Goal: Transaction & Acquisition: Purchase product/service

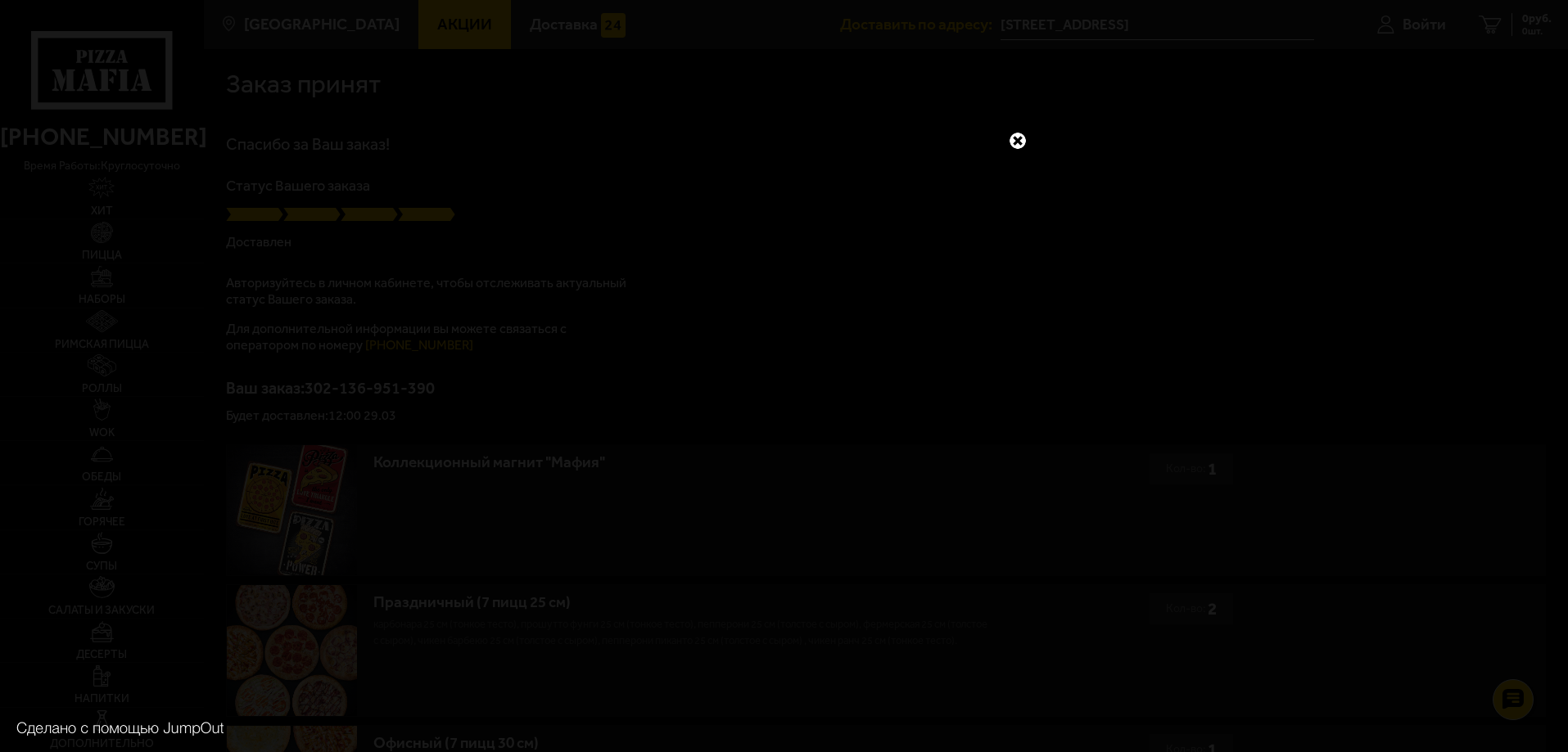
drag, startPoint x: 1169, startPoint y: 455, endPoint x: 1161, endPoint y: 483, distance: 29.1
drag, startPoint x: 1161, startPoint y: 483, endPoint x: 1018, endPoint y: 144, distance: 367.9
click at [1018, 144] on link at bounding box center [1017, 141] width 21 height 21
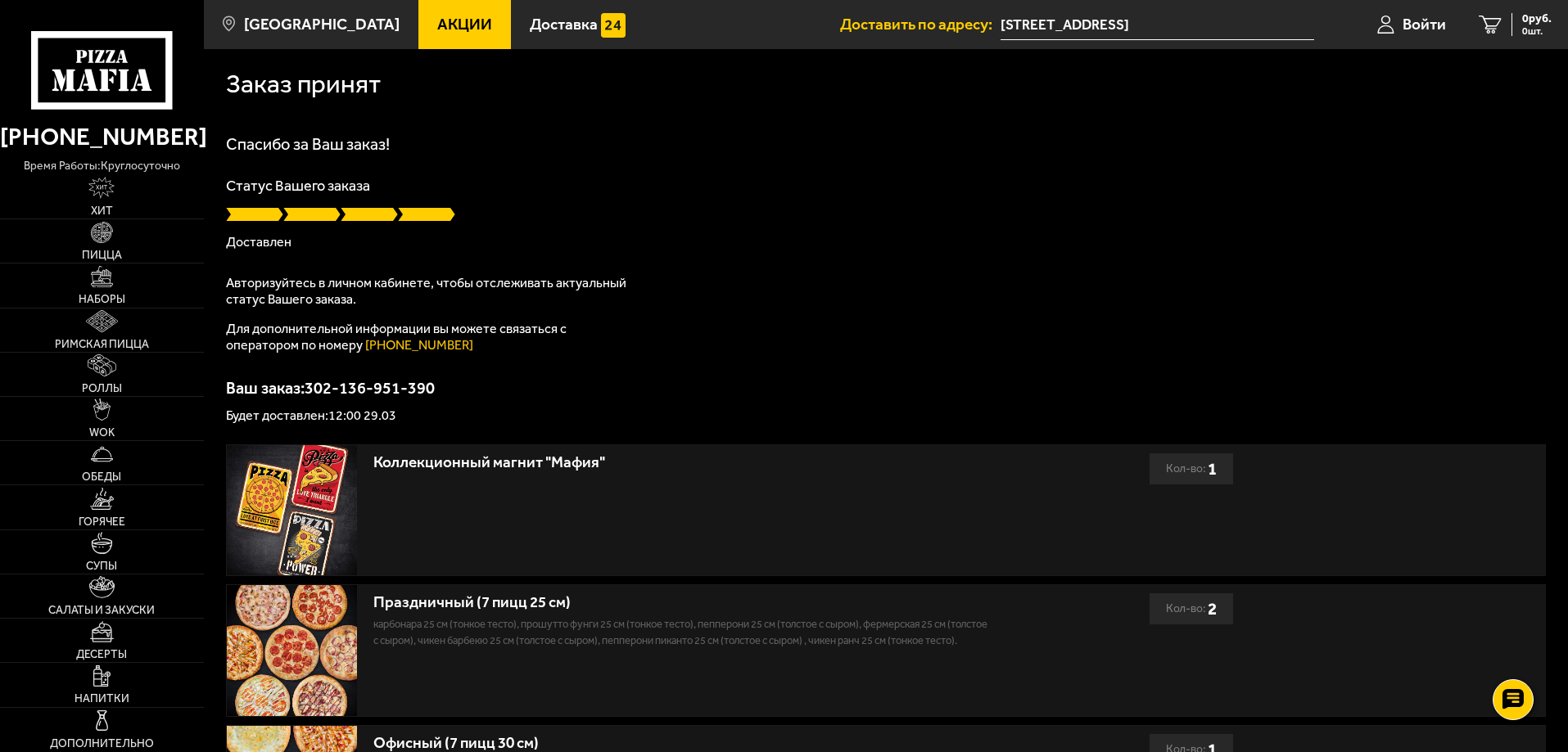
click at [1046, 15] on input "[STREET_ADDRESS]" at bounding box center [1156, 25] width 314 height 31
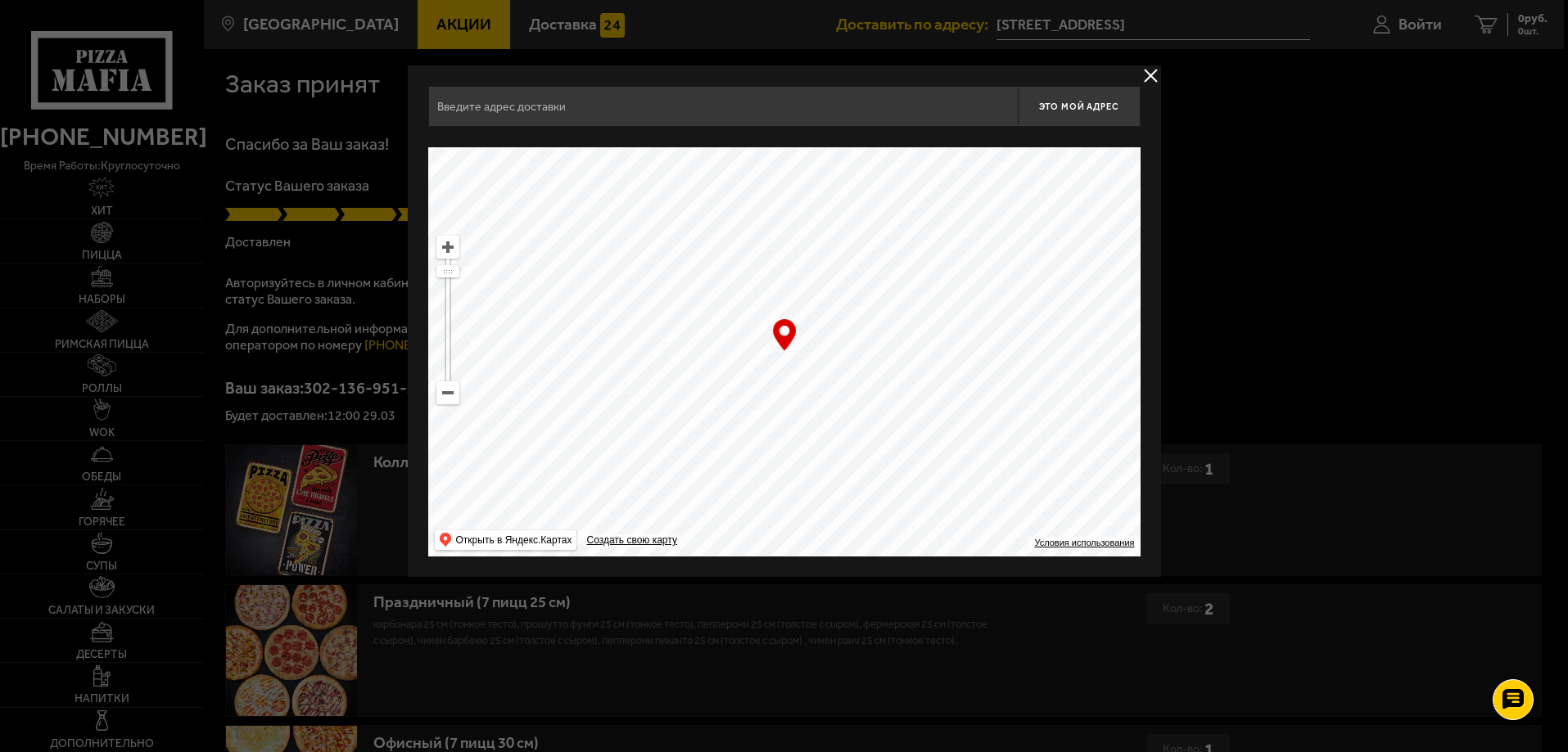
type input "[STREET_ADDRESS]"
click at [1411, 17] on div at bounding box center [785, 376] width 1572 height 752
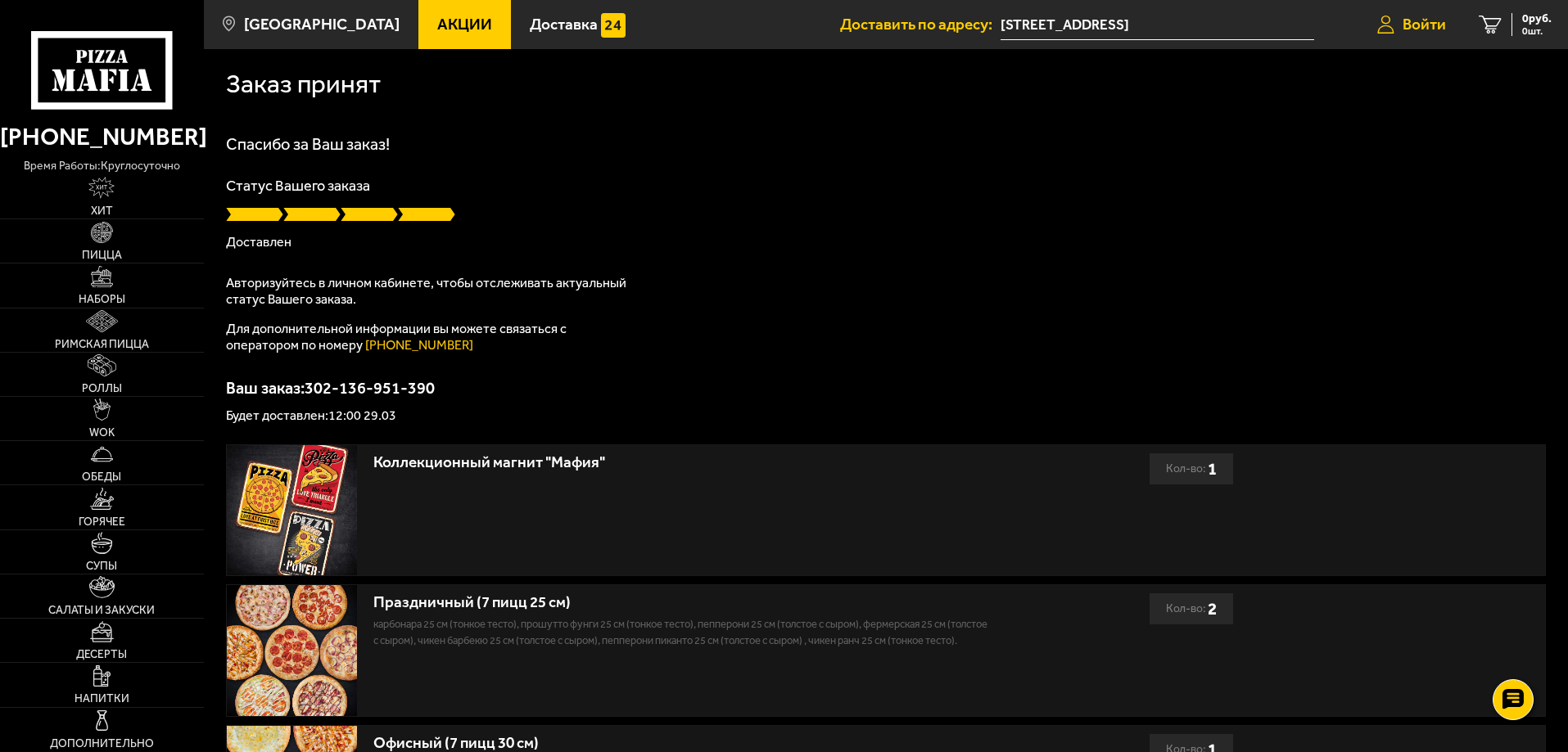
click at [1413, 18] on span "Войти" at bounding box center [1424, 24] width 43 height 16
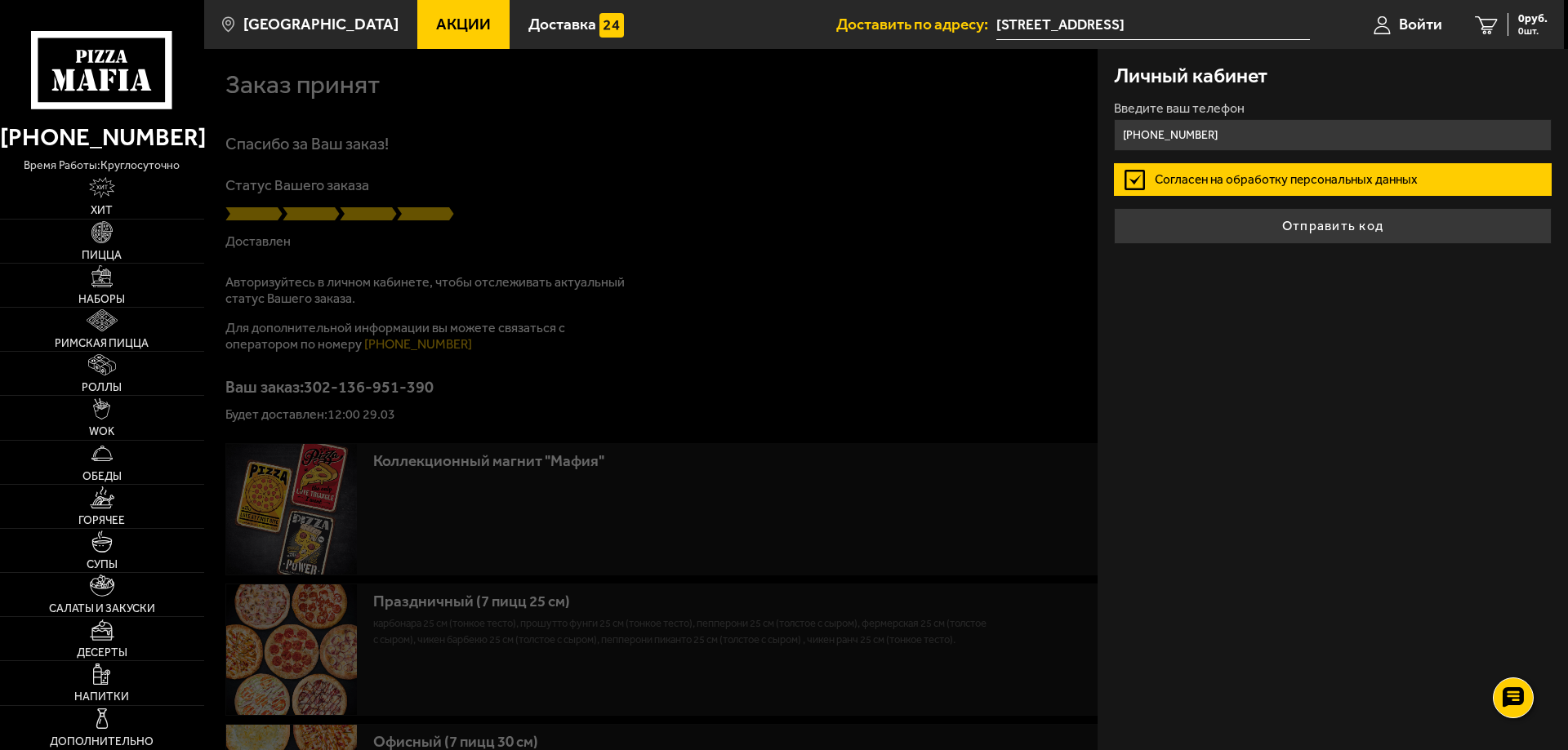
type input "[PHONE_NUMBER]"
click at [1114, 208] on button "Отправить код" at bounding box center [1333, 226] width 437 height 36
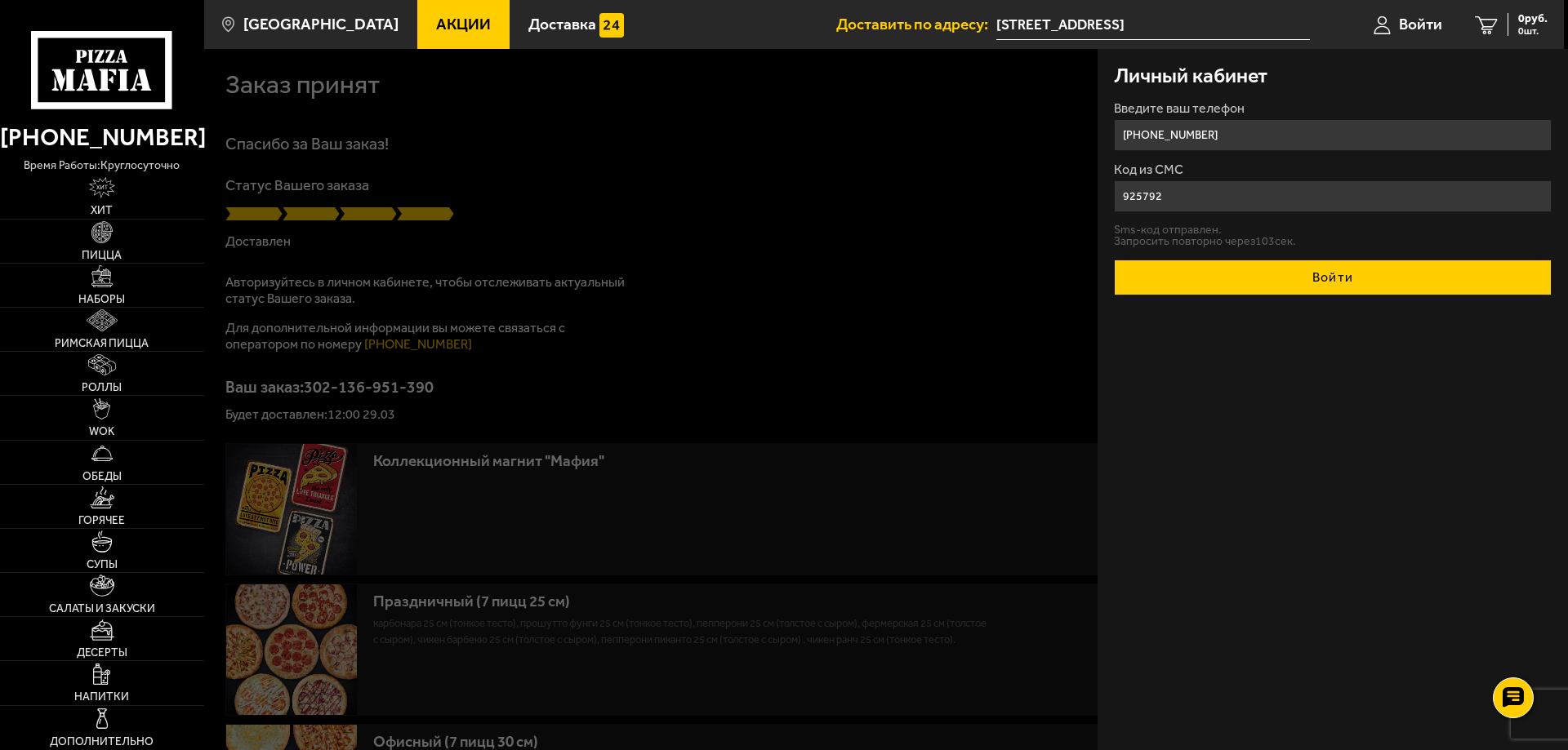
type input "925792"
click at [1189, 283] on button "Войти" at bounding box center [1333, 277] width 437 height 36
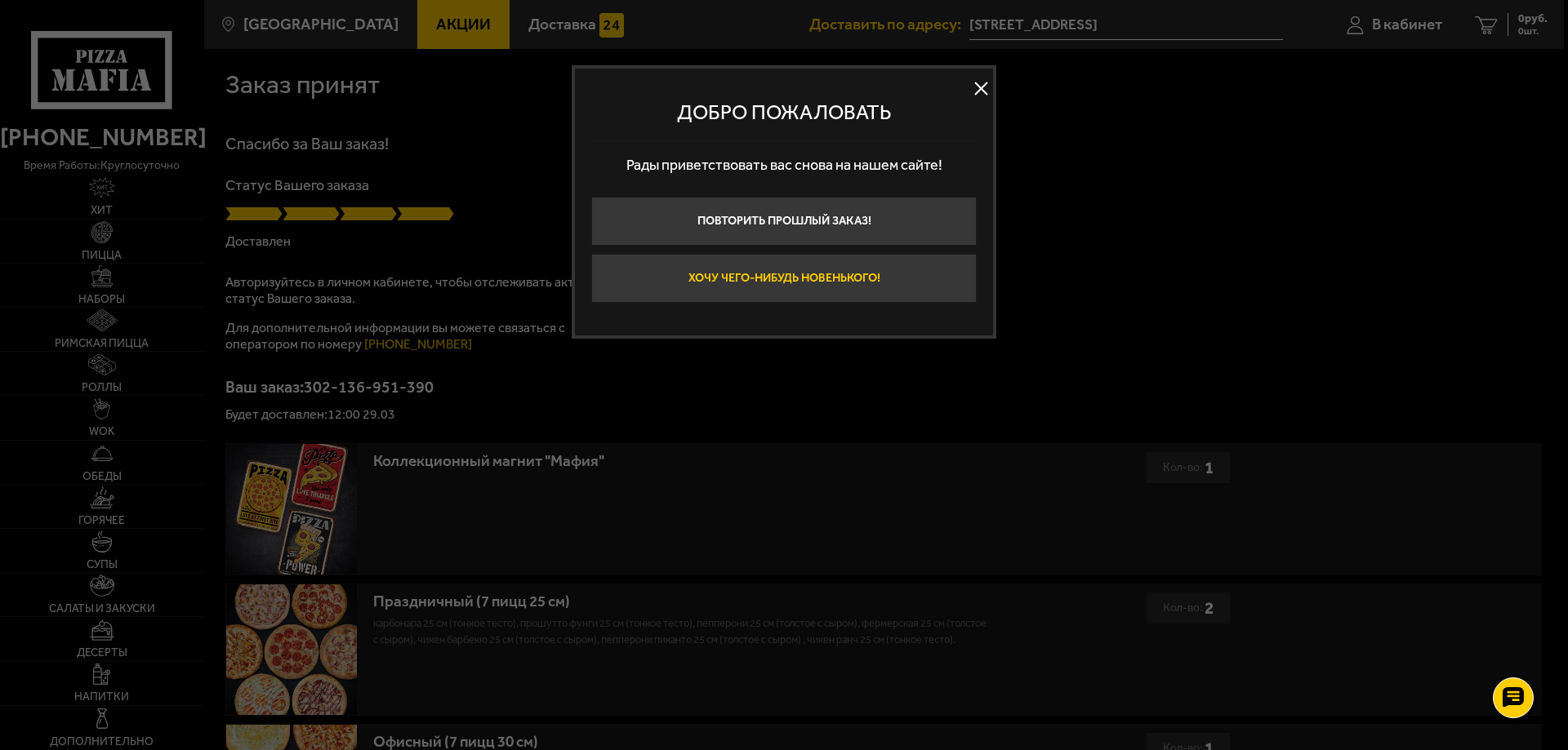
click at [806, 266] on button "Хочу чего-нибудь новенького!" at bounding box center [784, 278] width 386 height 49
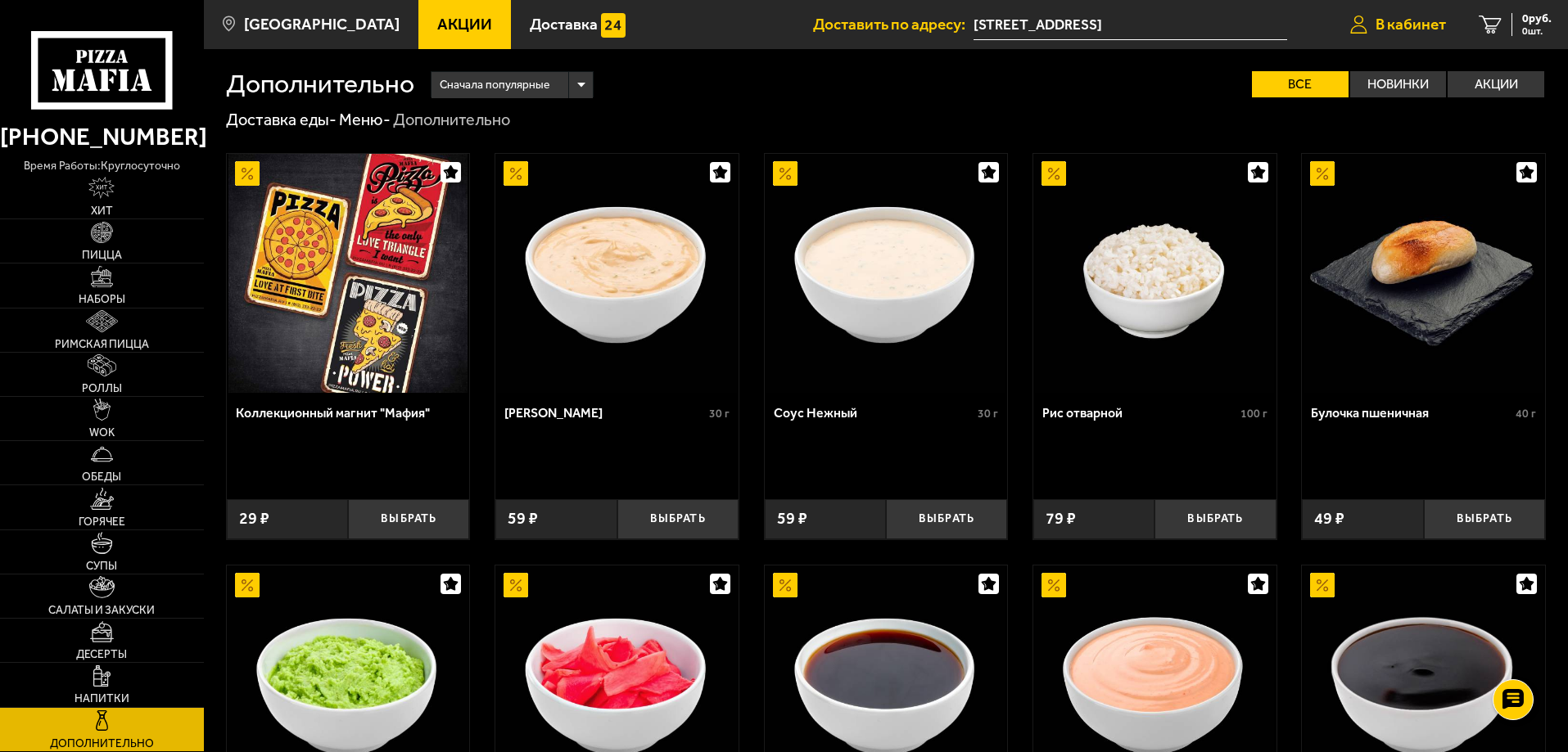
click at [1410, 21] on span "В кабинет" at bounding box center [1411, 24] width 70 height 16
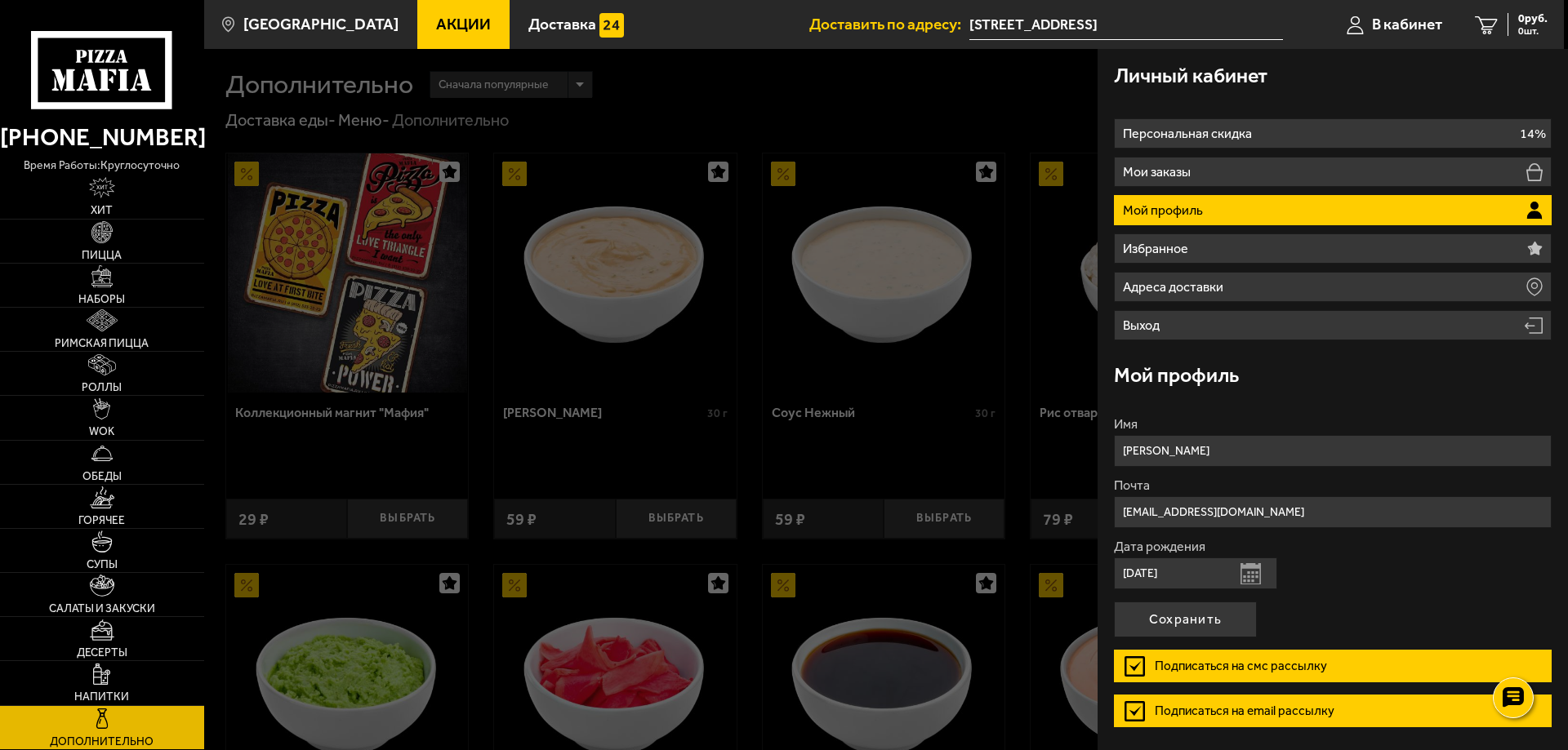
click at [701, 73] on div at bounding box center [987, 423] width 1568 height 750
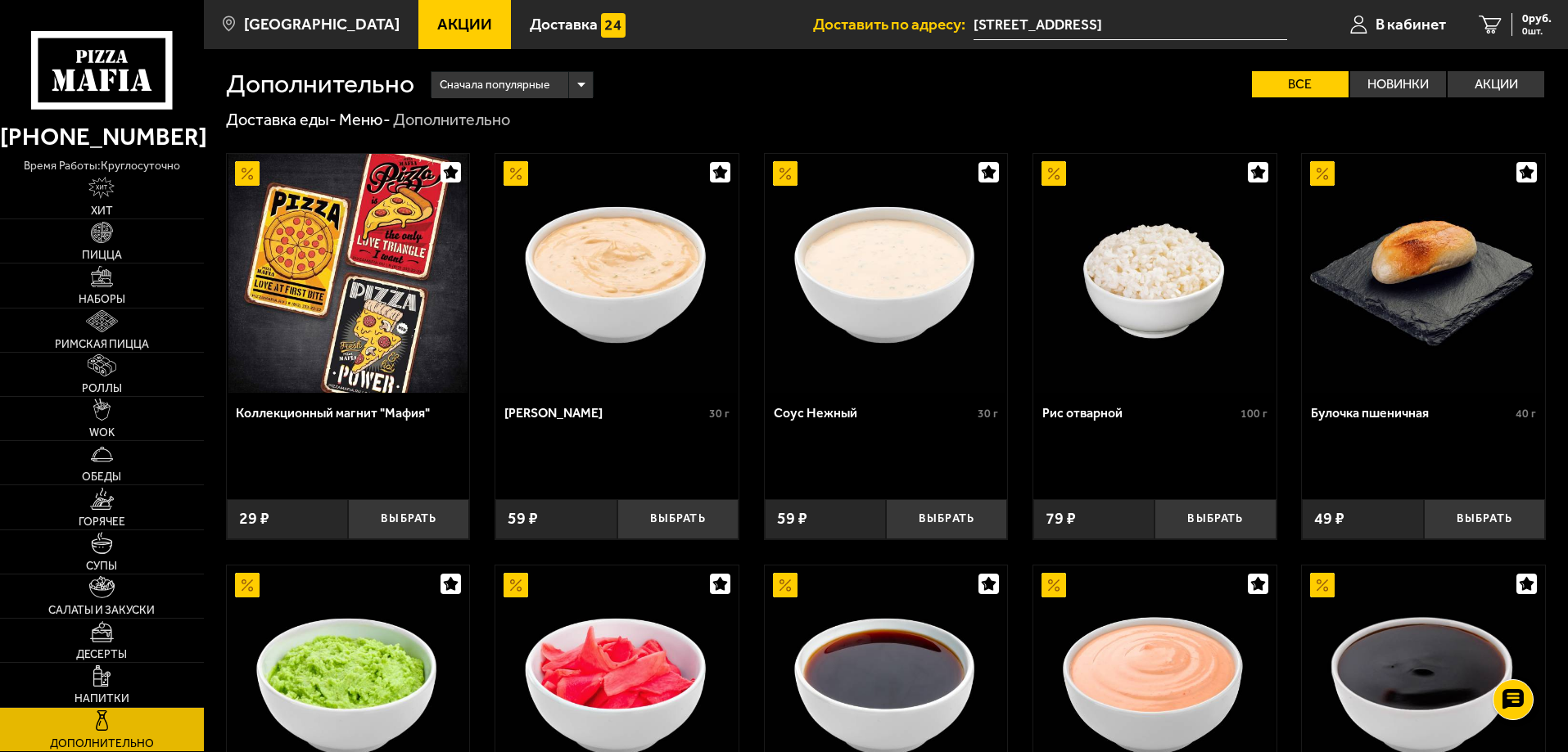
click at [437, 11] on link "Акции" at bounding box center [464, 24] width 93 height 49
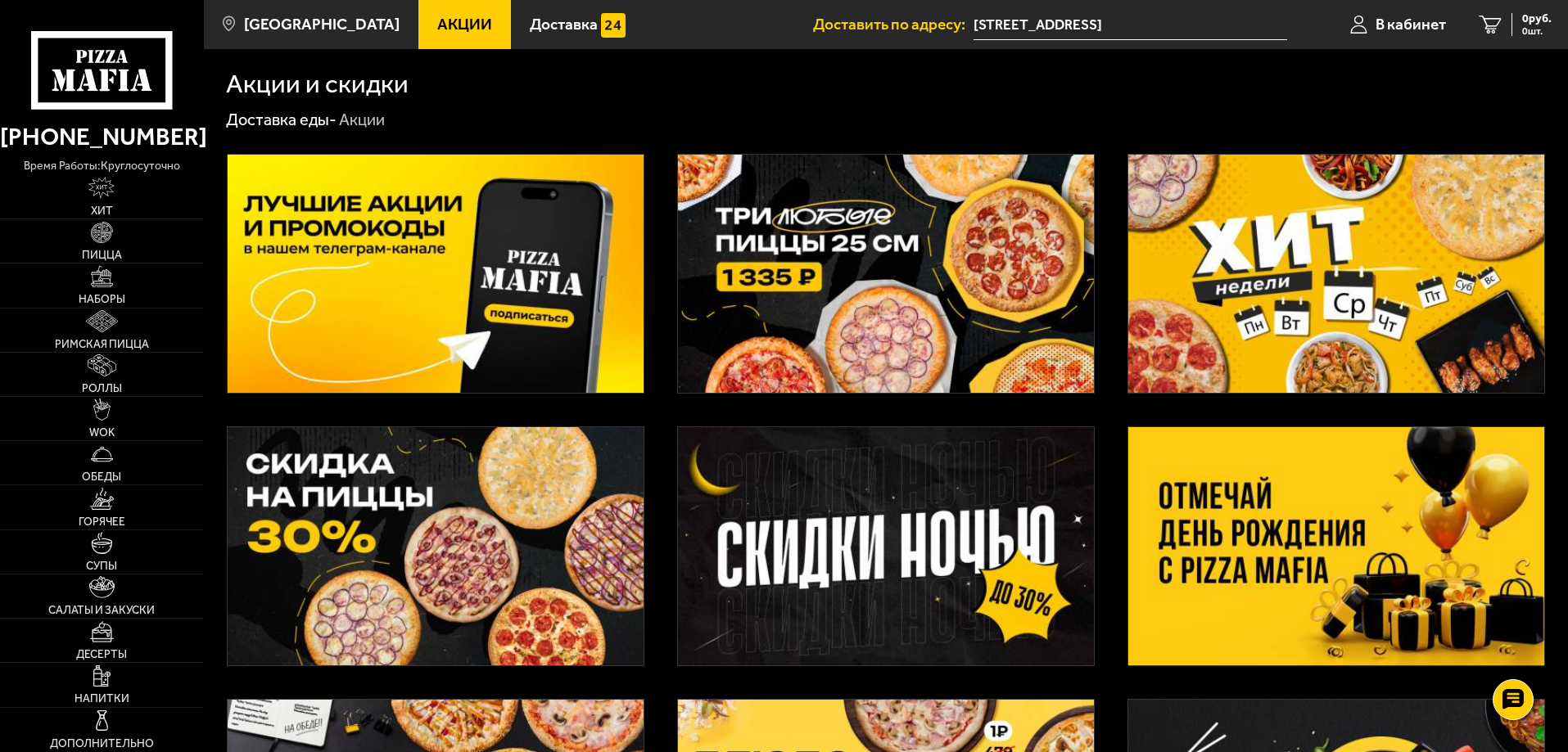
click at [1200, 530] on img at bounding box center [1336, 547] width 416 height 239
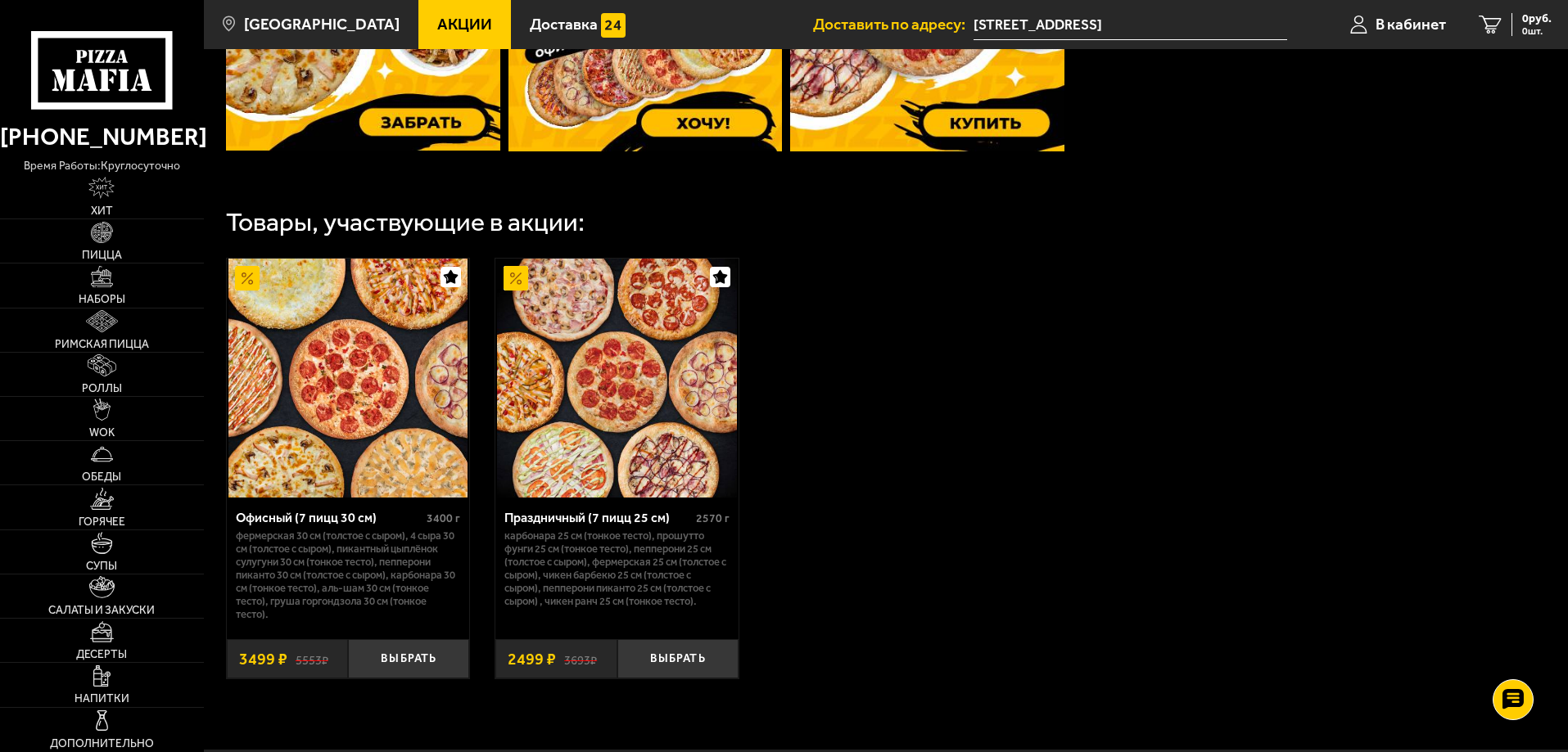
scroll to position [611, 0]
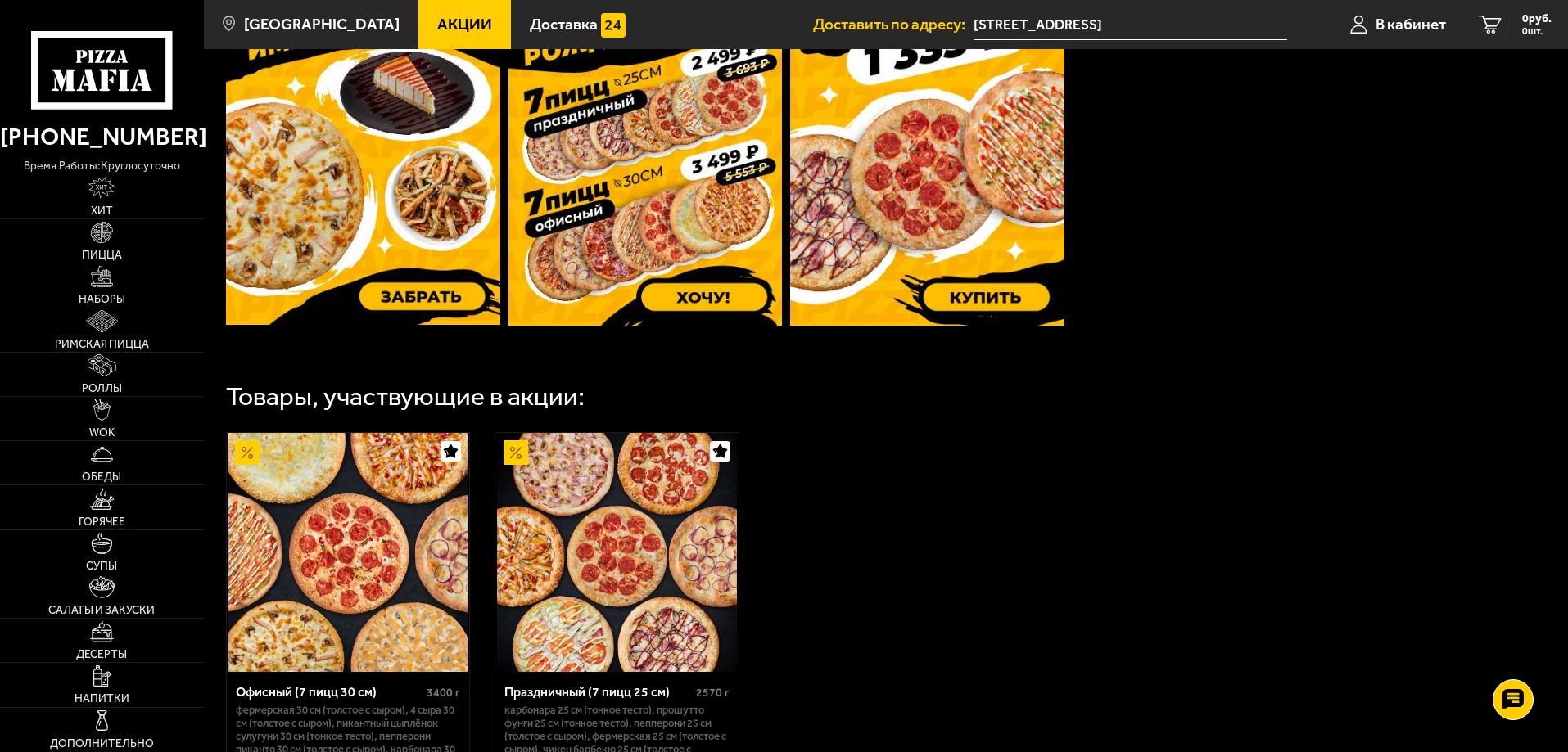
click at [636, 194] on img at bounding box center [646, 143] width 274 height 364
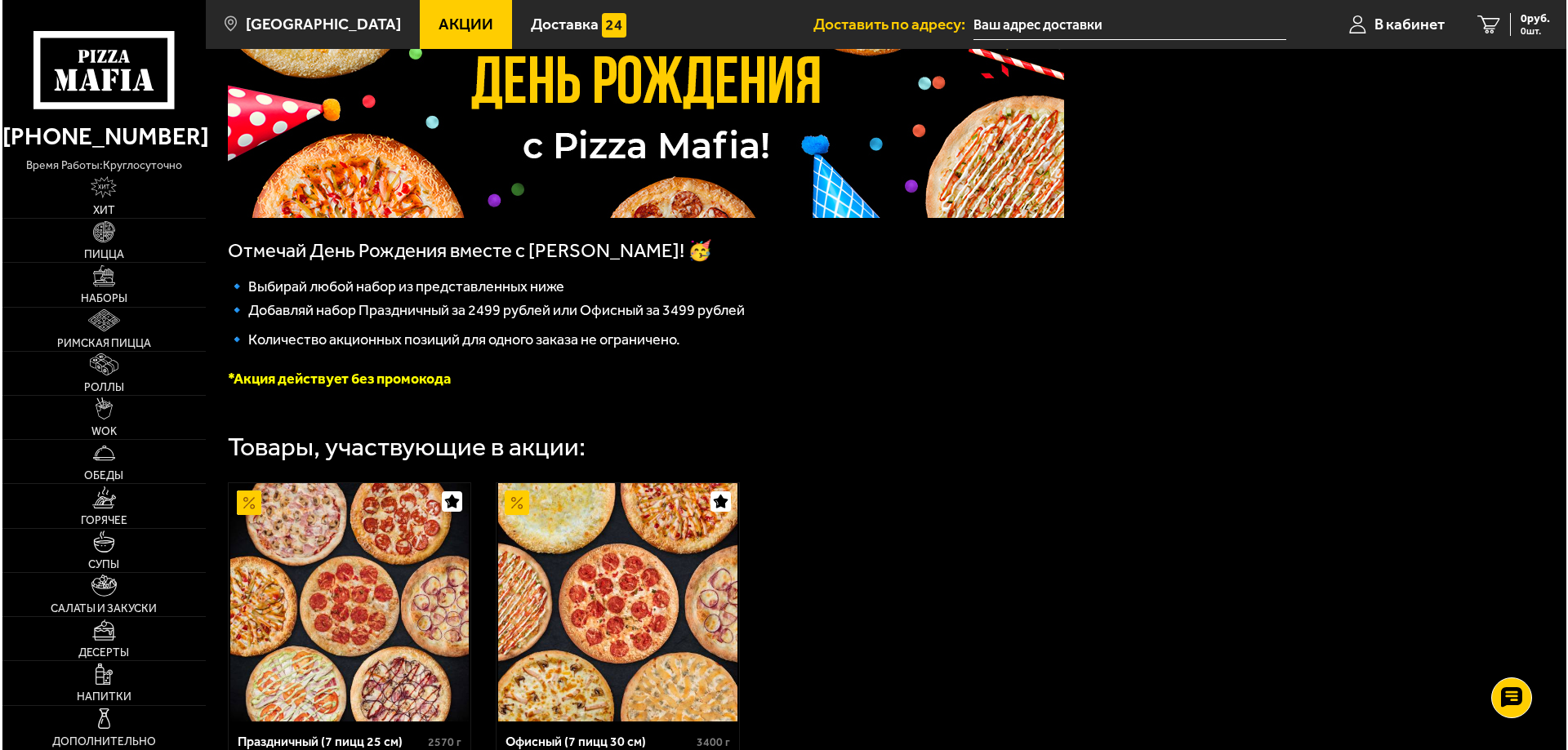
scroll to position [435, 0]
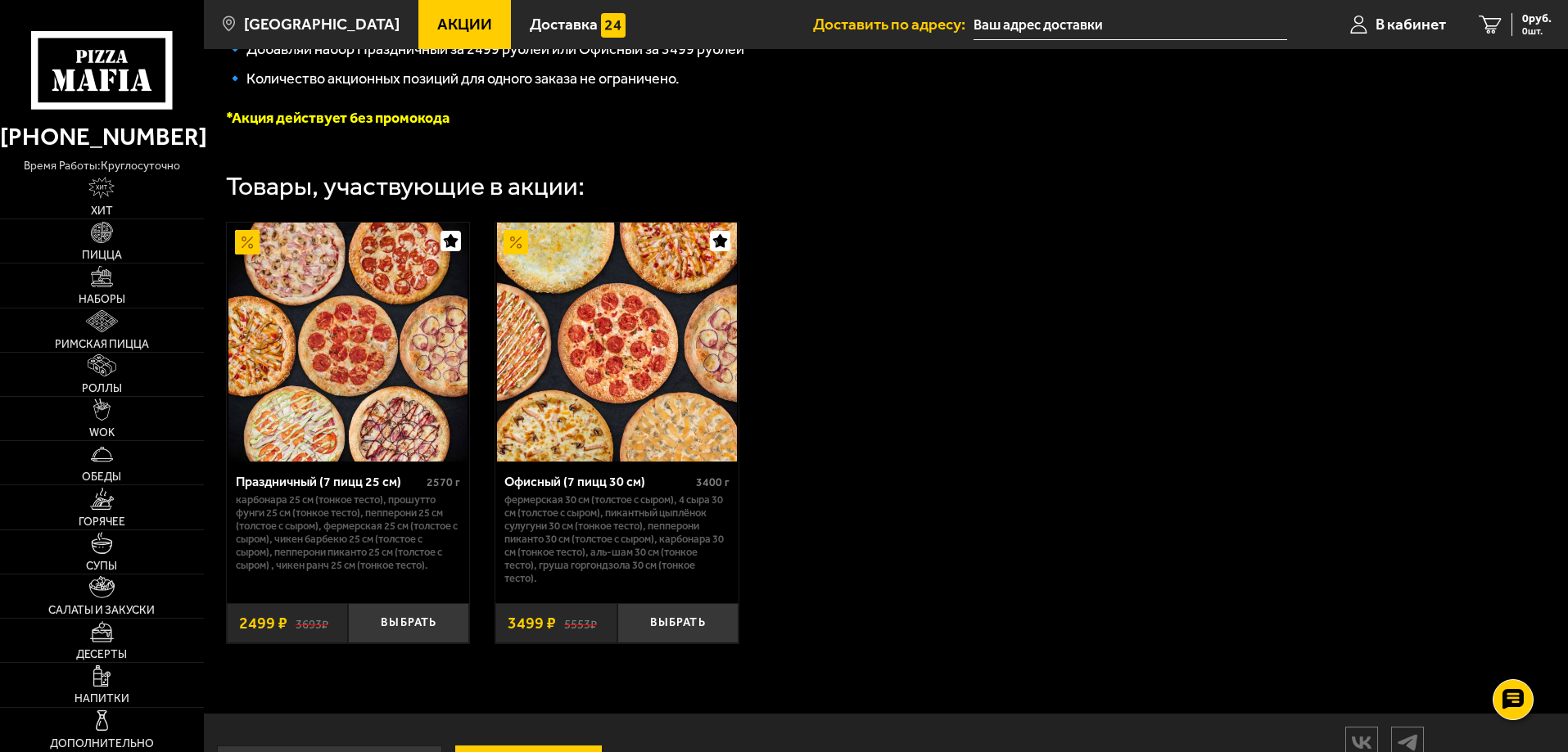
click at [1000, 23] on input "text" at bounding box center [1130, 25] width 314 height 31
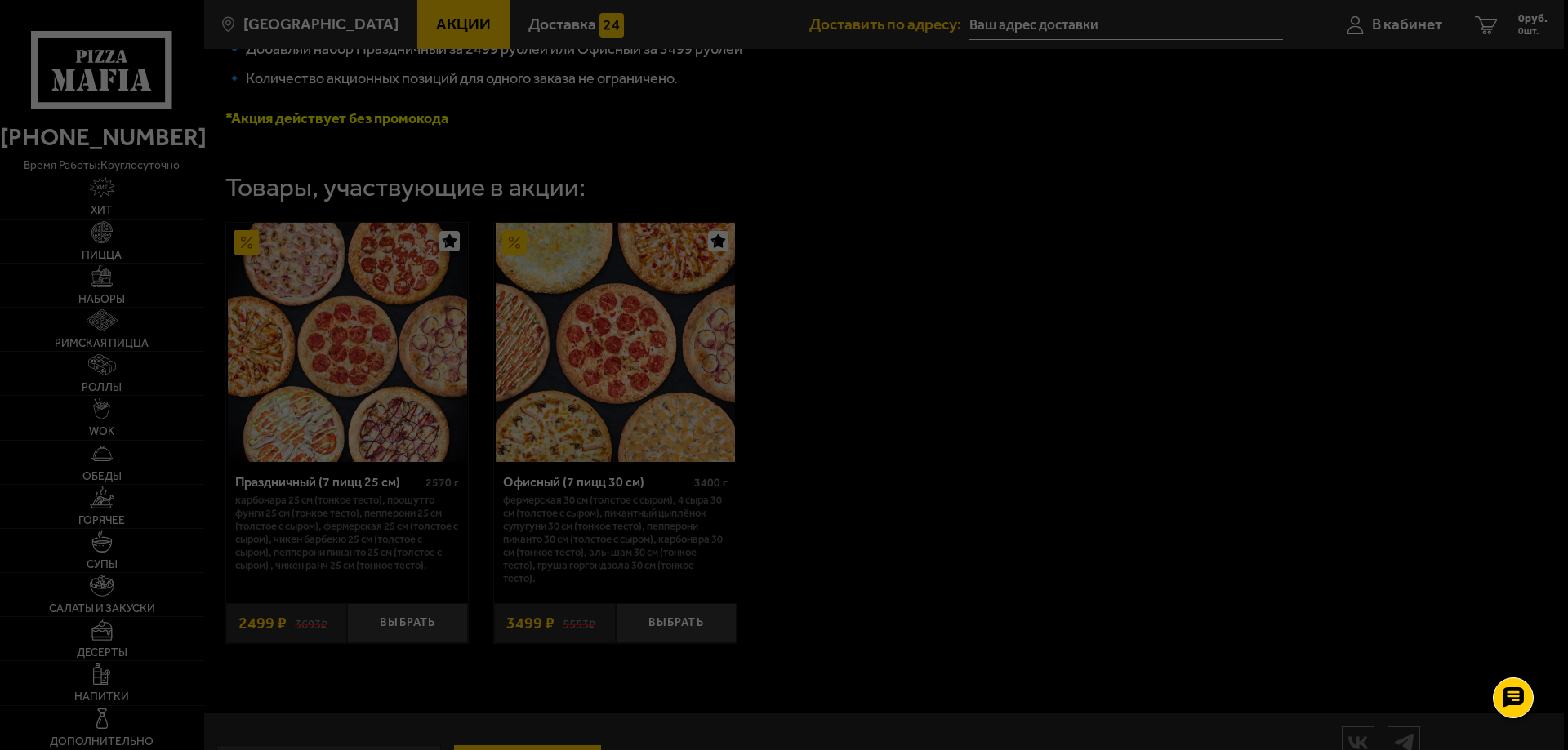
type input "[STREET_ADDRESS]"
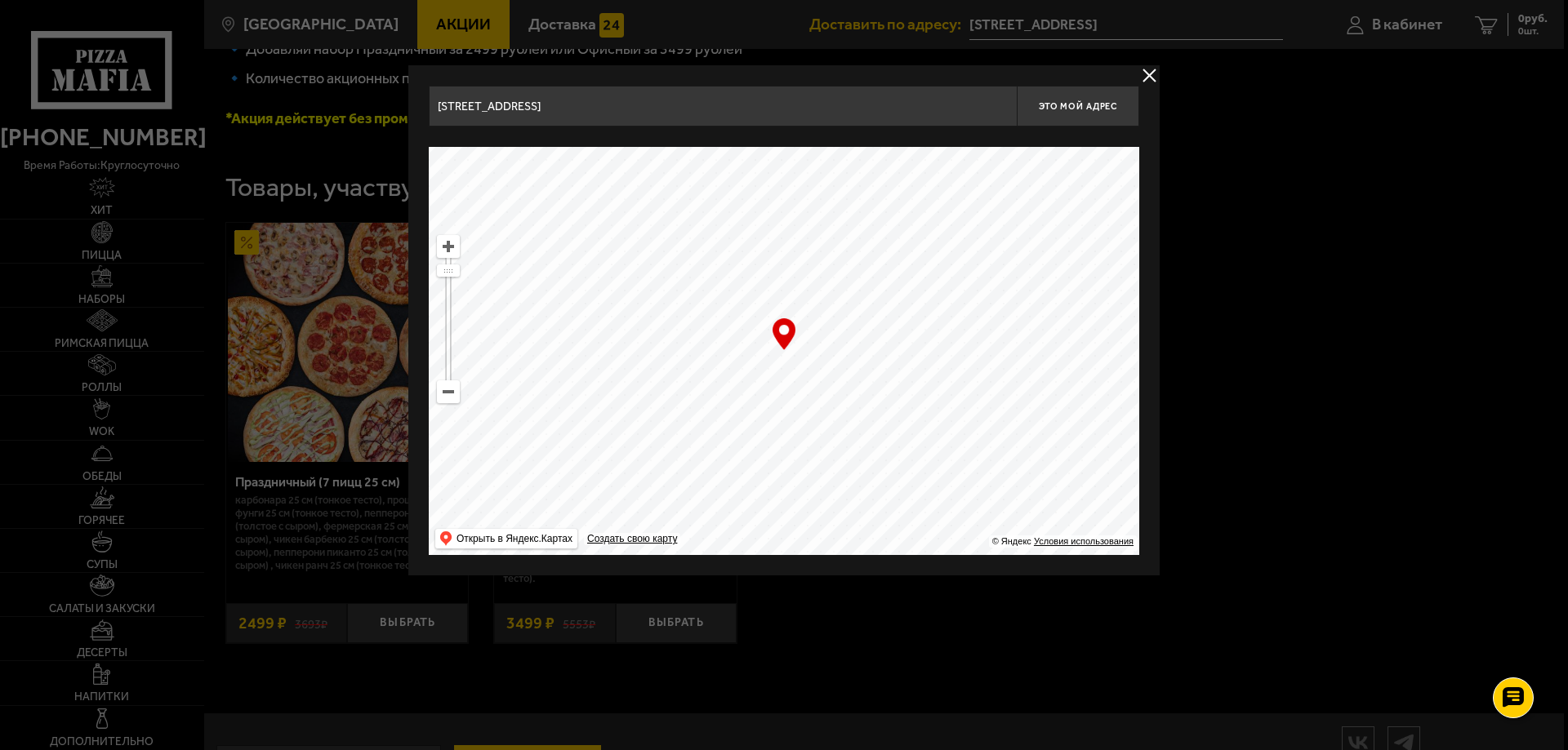
drag, startPoint x: 564, startPoint y: 102, endPoint x: 419, endPoint y: 109, distance: 145.2
click at [419, 109] on div "улица Курчатова, 1 Это мой адрес Найдите адрес перетащив карту … © Яндекс Услов…" at bounding box center [784, 320] width 751 height 510
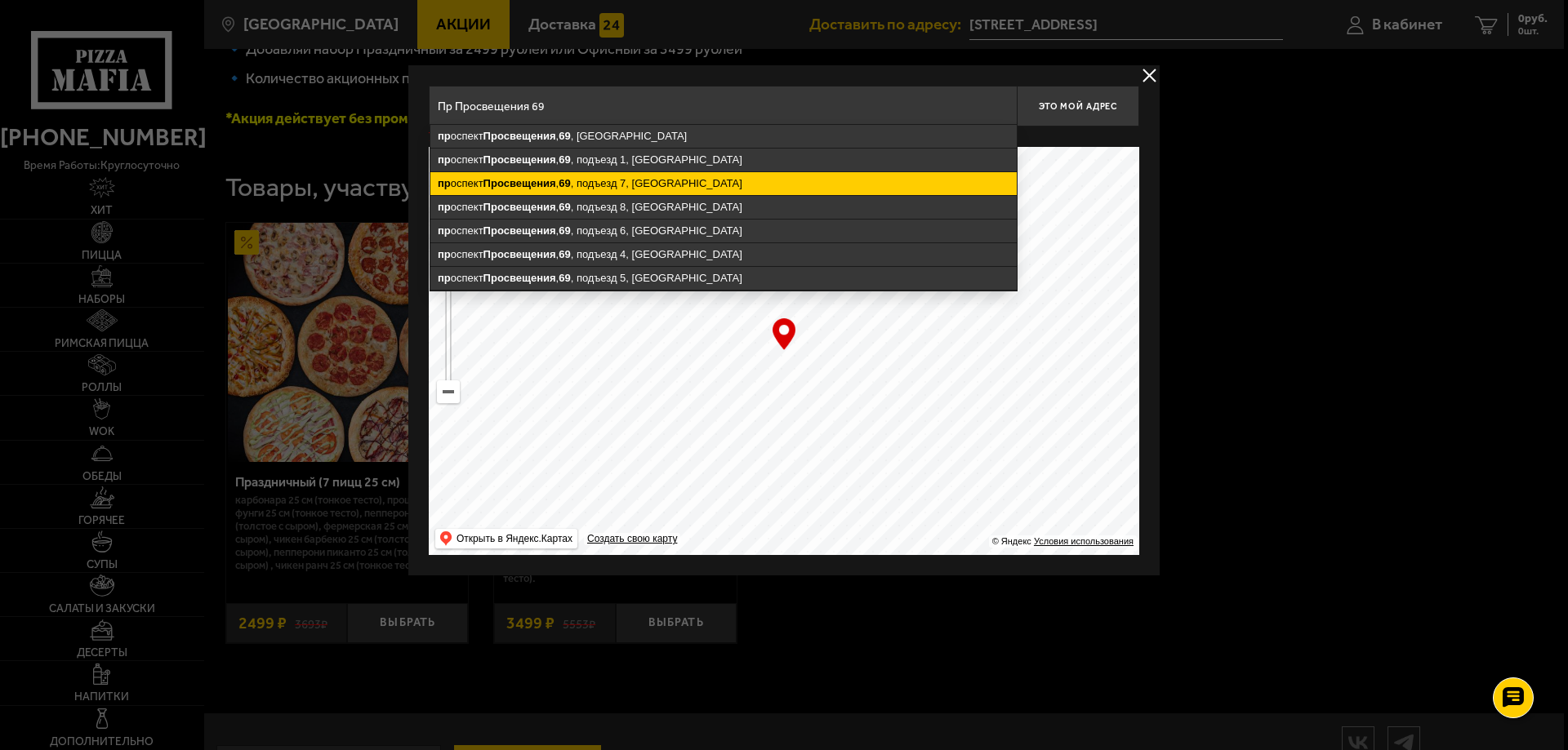
click at [531, 188] on ymaps "Просвещения" at bounding box center [520, 183] width 73 height 12
type input "Санкт-Петербург, проспект Просвещения, 69, подъезд 7"
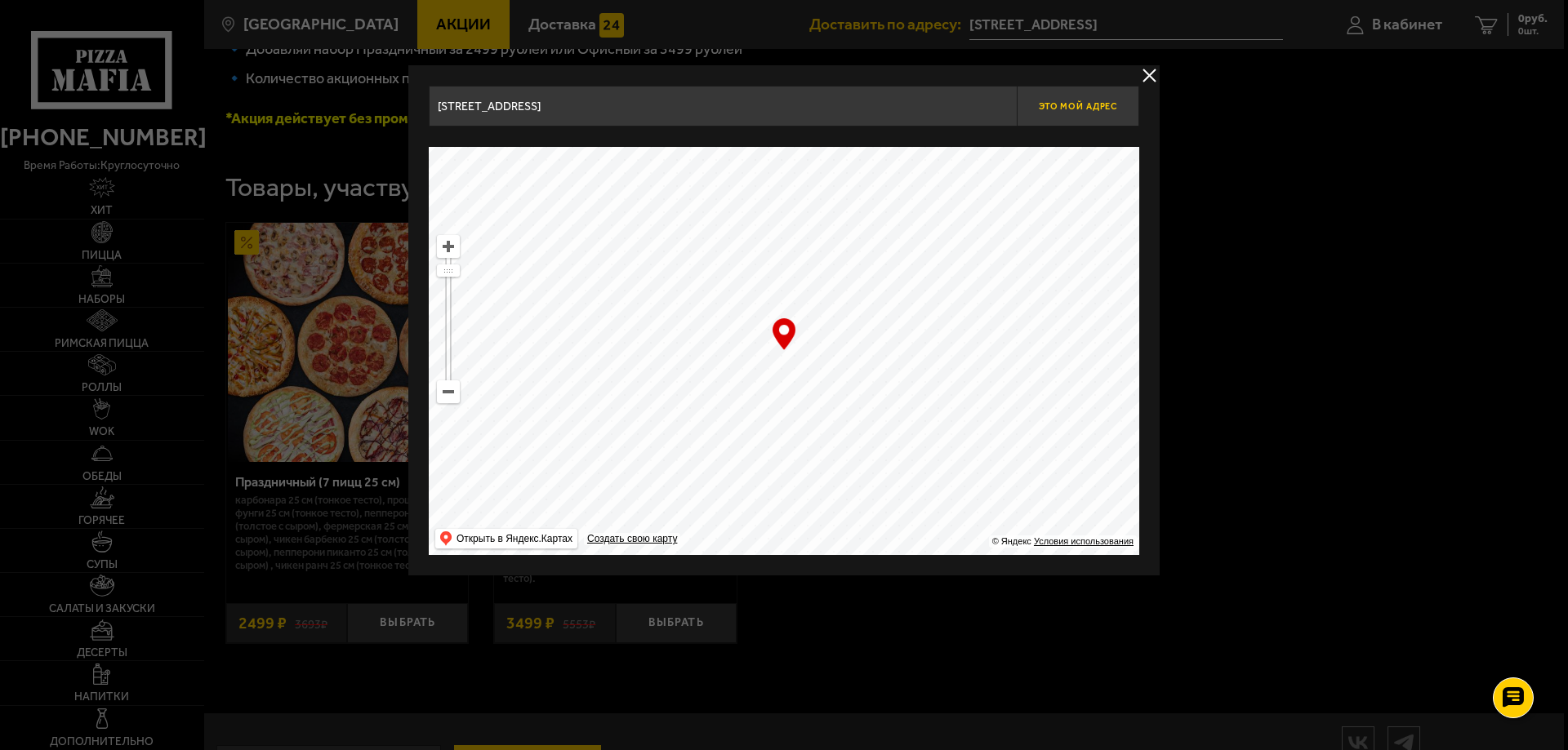
click at [1070, 112] on button "Это мой адрес" at bounding box center [1078, 106] width 123 height 41
click at [1323, 139] on div at bounding box center [784, 375] width 1568 height 750
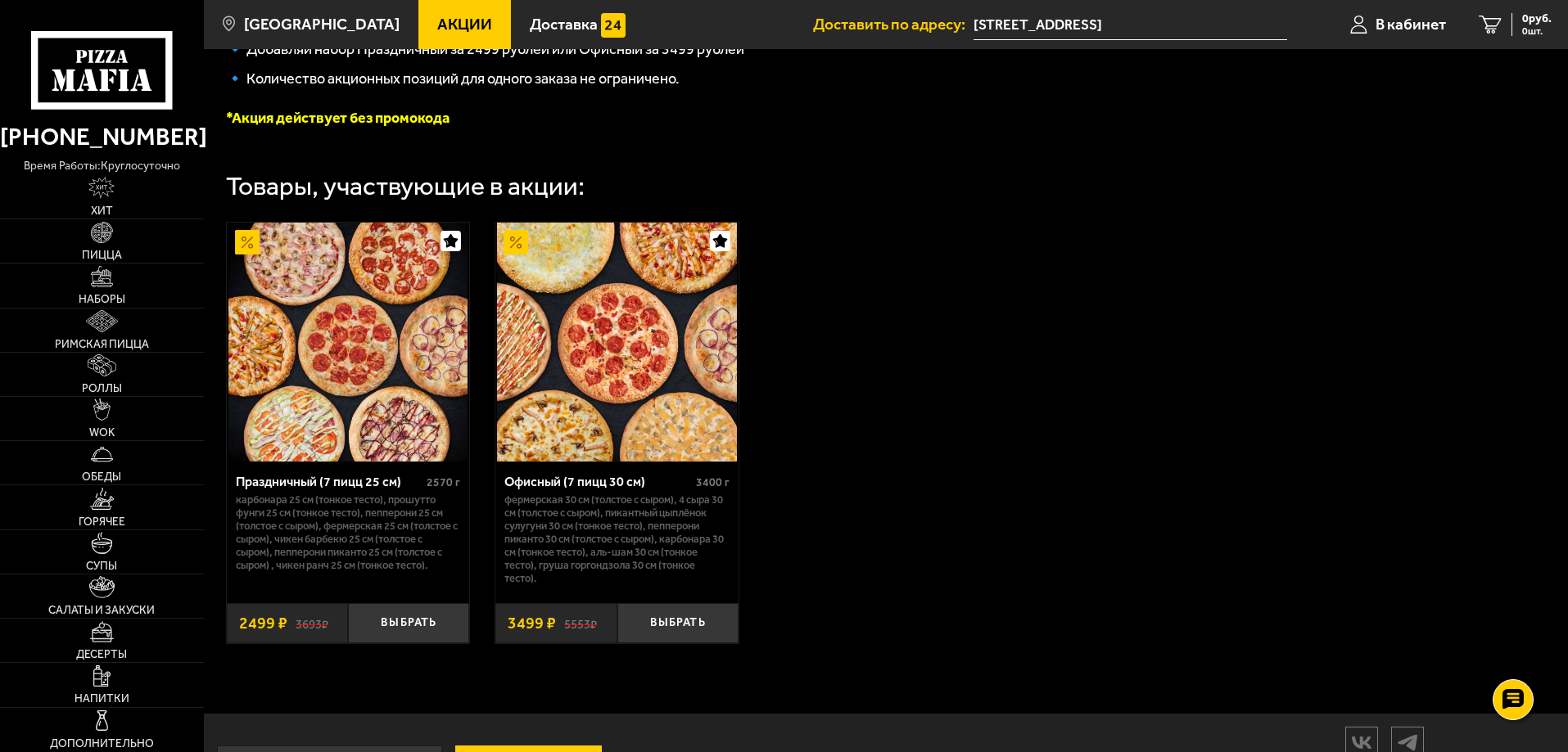
click at [1159, 18] on input "[STREET_ADDRESS]" at bounding box center [1130, 25] width 314 height 31
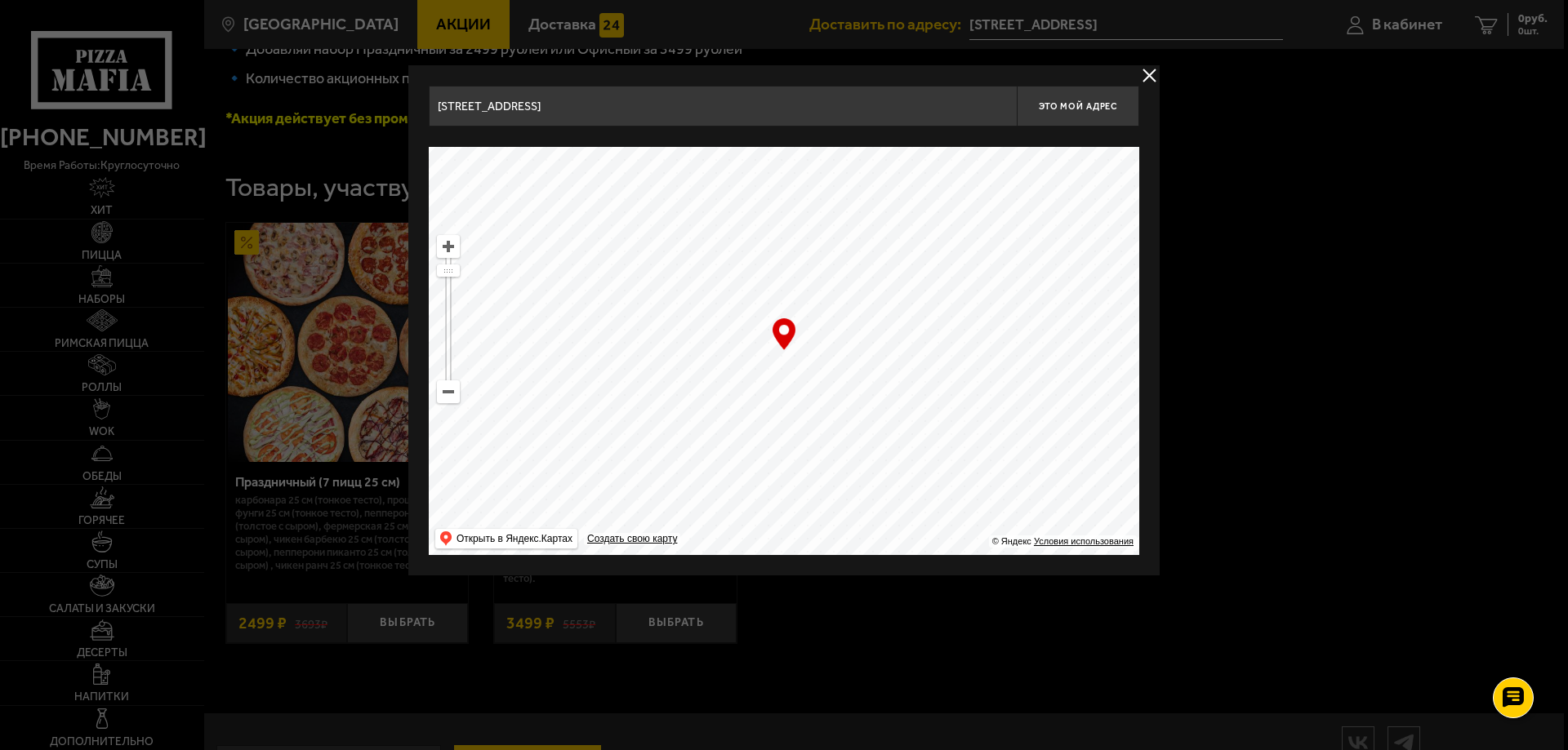
drag, startPoint x: 592, startPoint y: 114, endPoint x: 398, endPoint y: 117, distance: 194.0
click at [398, 117] on main "Санкт-Петербург Все Акции Доставка Личный кабинет Акции Доставка Доставить по а…" at bounding box center [883, 191] width 1360 height 1253
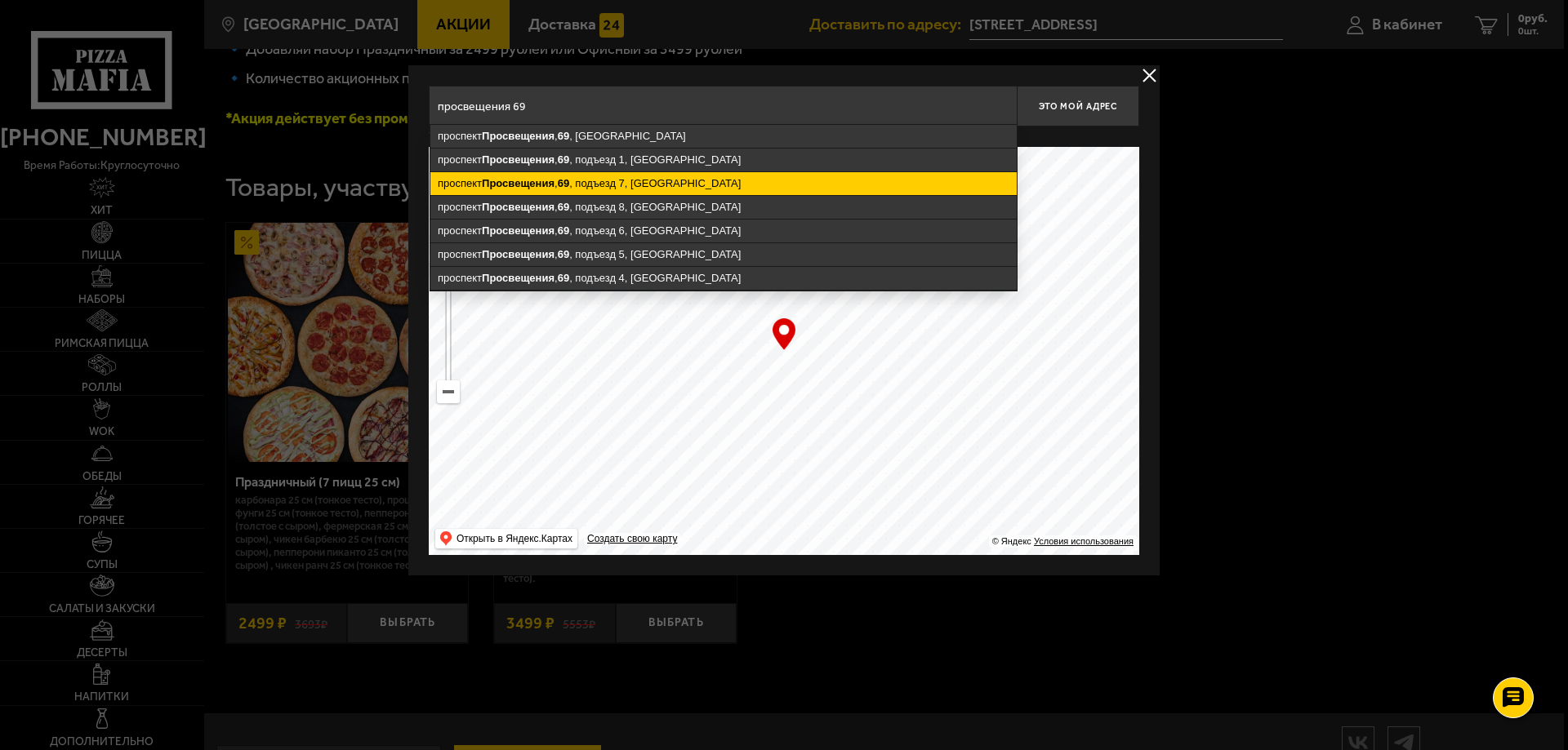
click at [559, 186] on ymaps "проспект Просвещения , 69 , подъезд 7, Санкт-Петербург" at bounding box center [723, 184] width 586 height 23
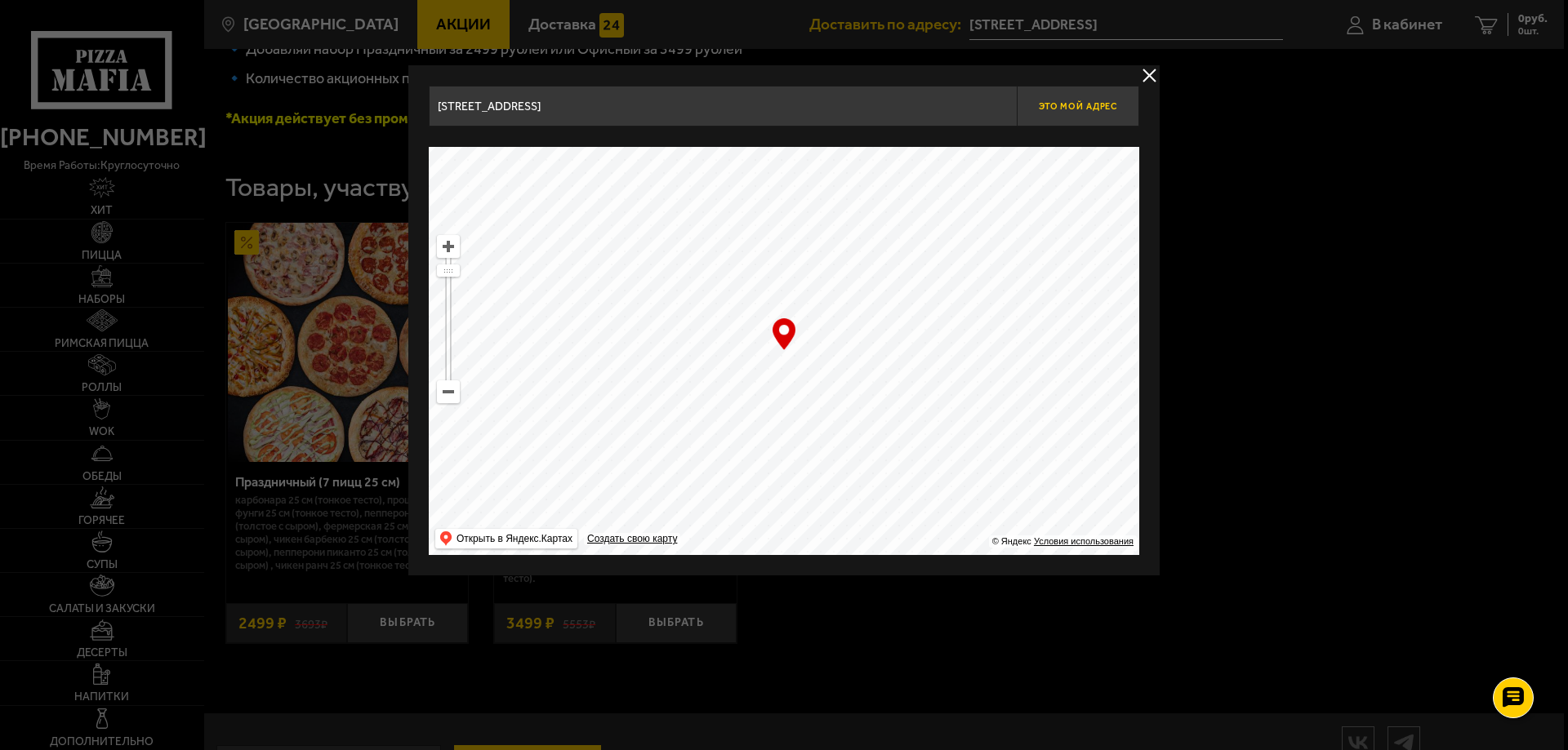
click at [1083, 106] on span "Это мой адрес" at bounding box center [1078, 107] width 78 height 11
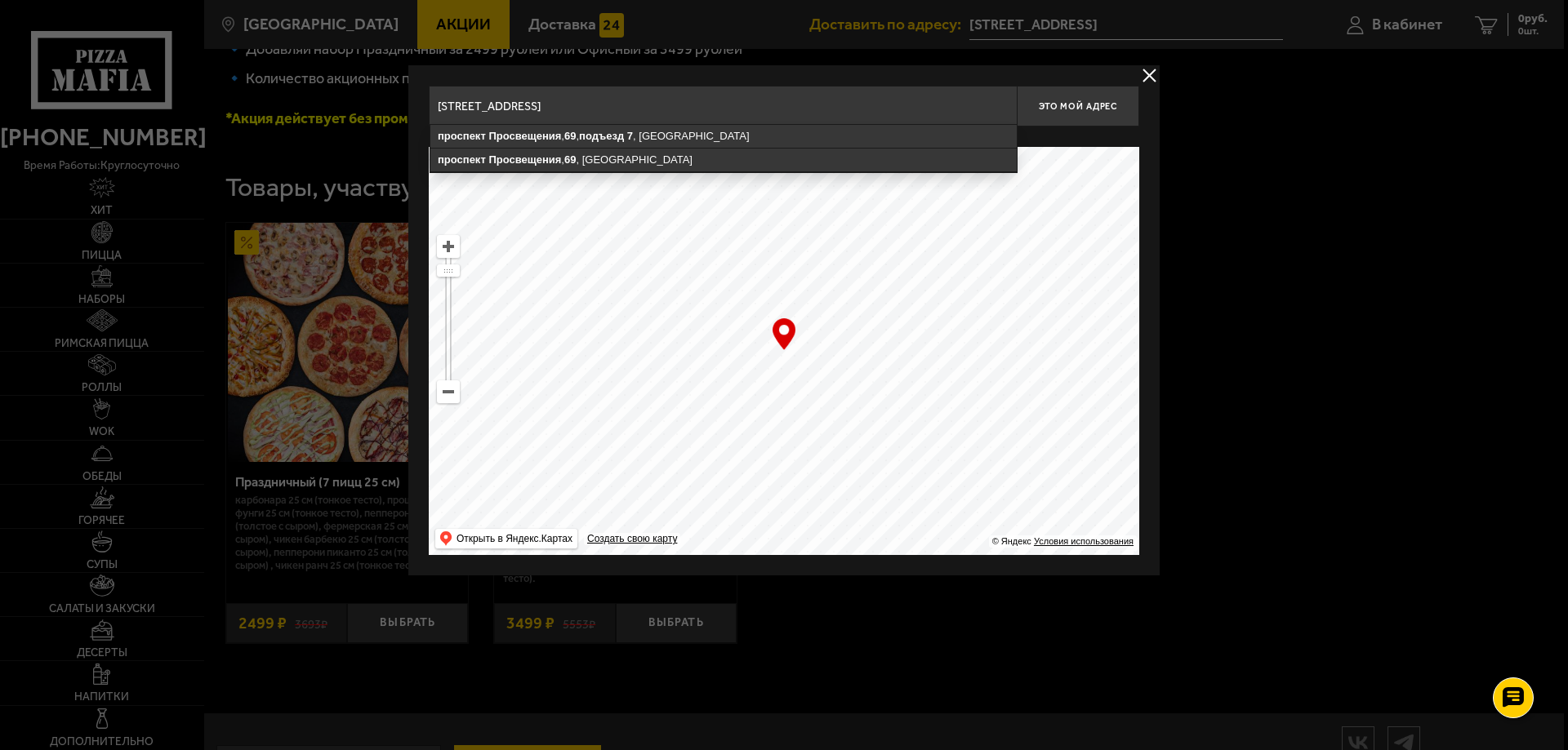
drag, startPoint x: 735, startPoint y: 107, endPoint x: 357, endPoint y: 100, distance: 378.1
click at [357, 100] on main "Санкт-Петербург Все Акции Доставка Личный кабинет Акции Доставка Доставить по а…" at bounding box center [883, 191] width 1360 height 1253
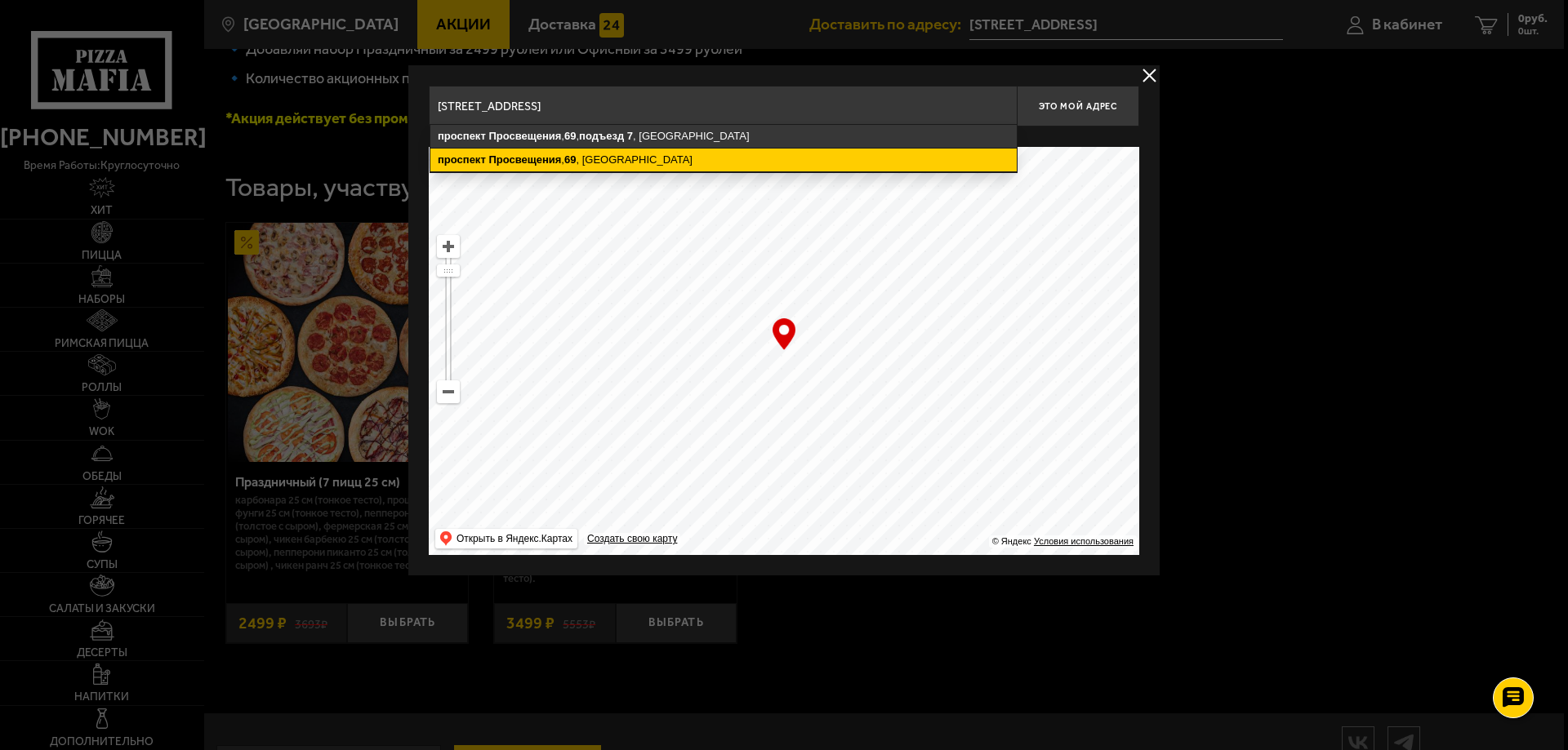
click at [484, 160] on ymaps "проспект" at bounding box center [461, 159] width 48 height 12
type input "Санкт-Петербург, проспект Просвещения, 69"
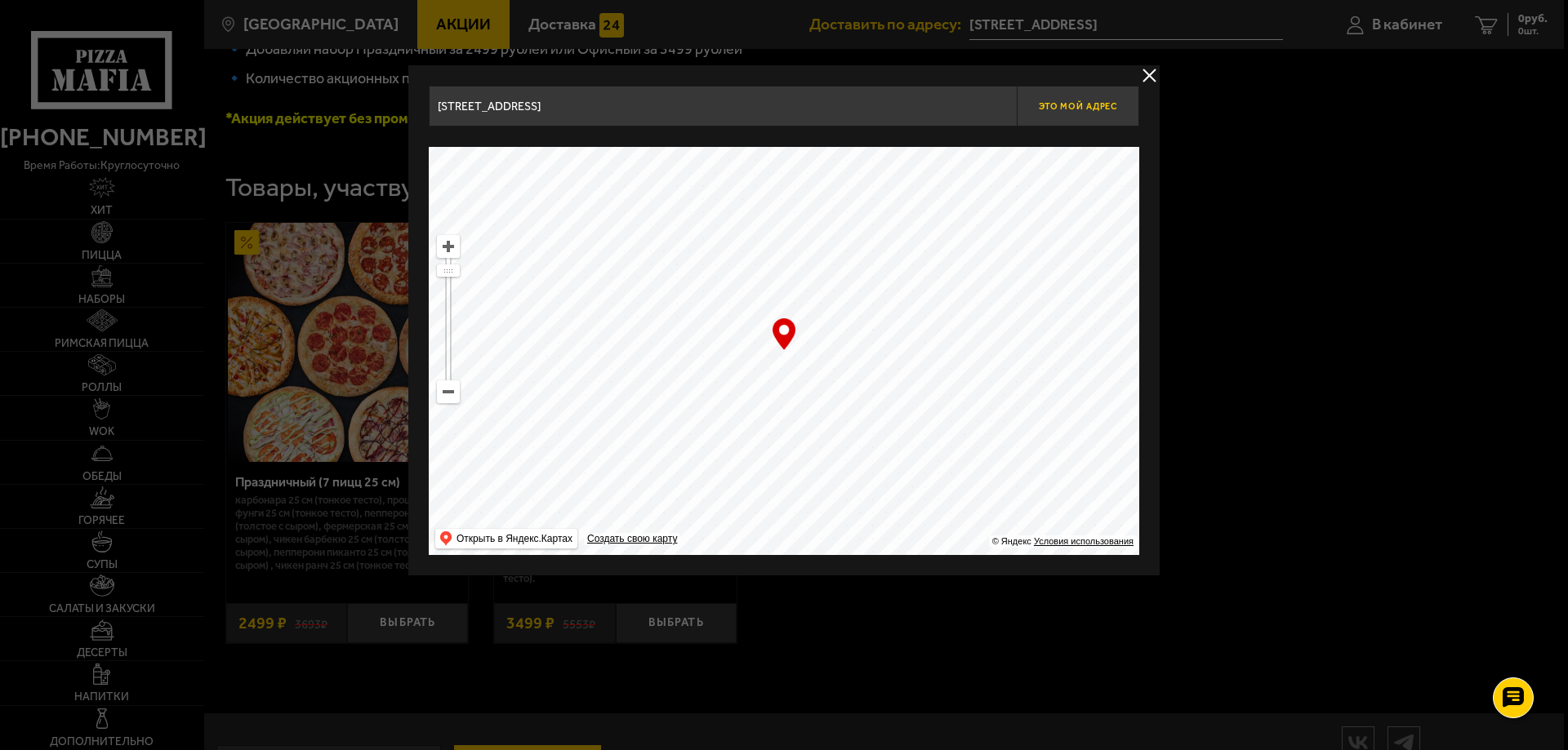
click at [1064, 116] on button "Это мой адрес" at bounding box center [1078, 106] width 123 height 41
